Goal: Information Seeking & Learning: Learn about a topic

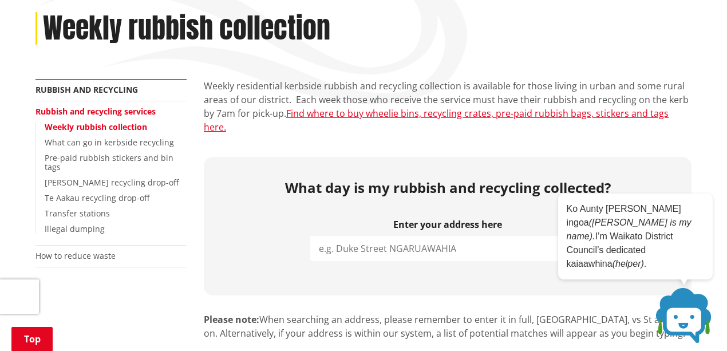
scroll to position [152, 0]
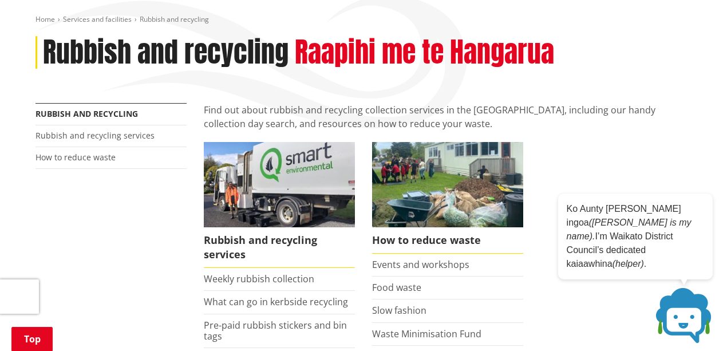
scroll to position [114, 0]
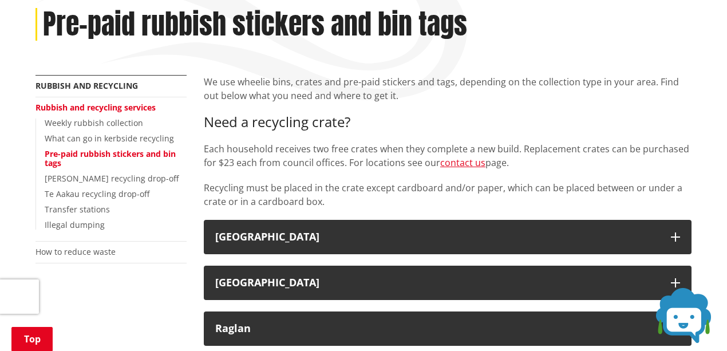
scroll to position [229, 0]
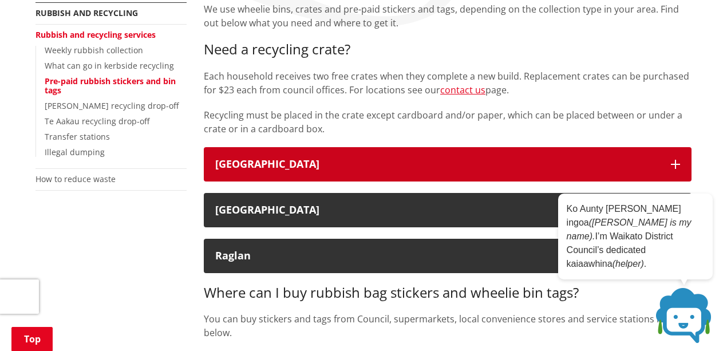
click at [680, 168] on button "[GEOGRAPHIC_DATA]" at bounding box center [447, 164] width 487 height 34
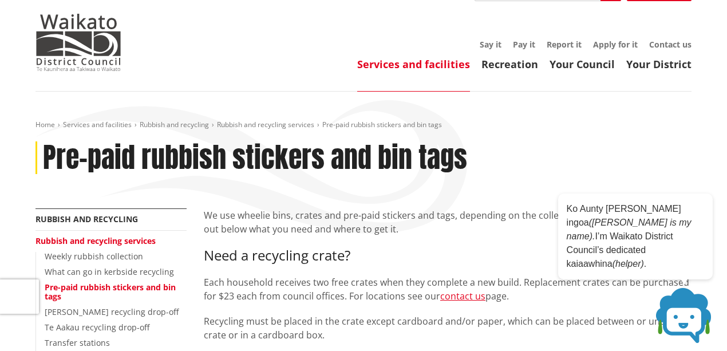
scroll to position [0, 0]
